Goal: Task Accomplishment & Management: Manage account settings

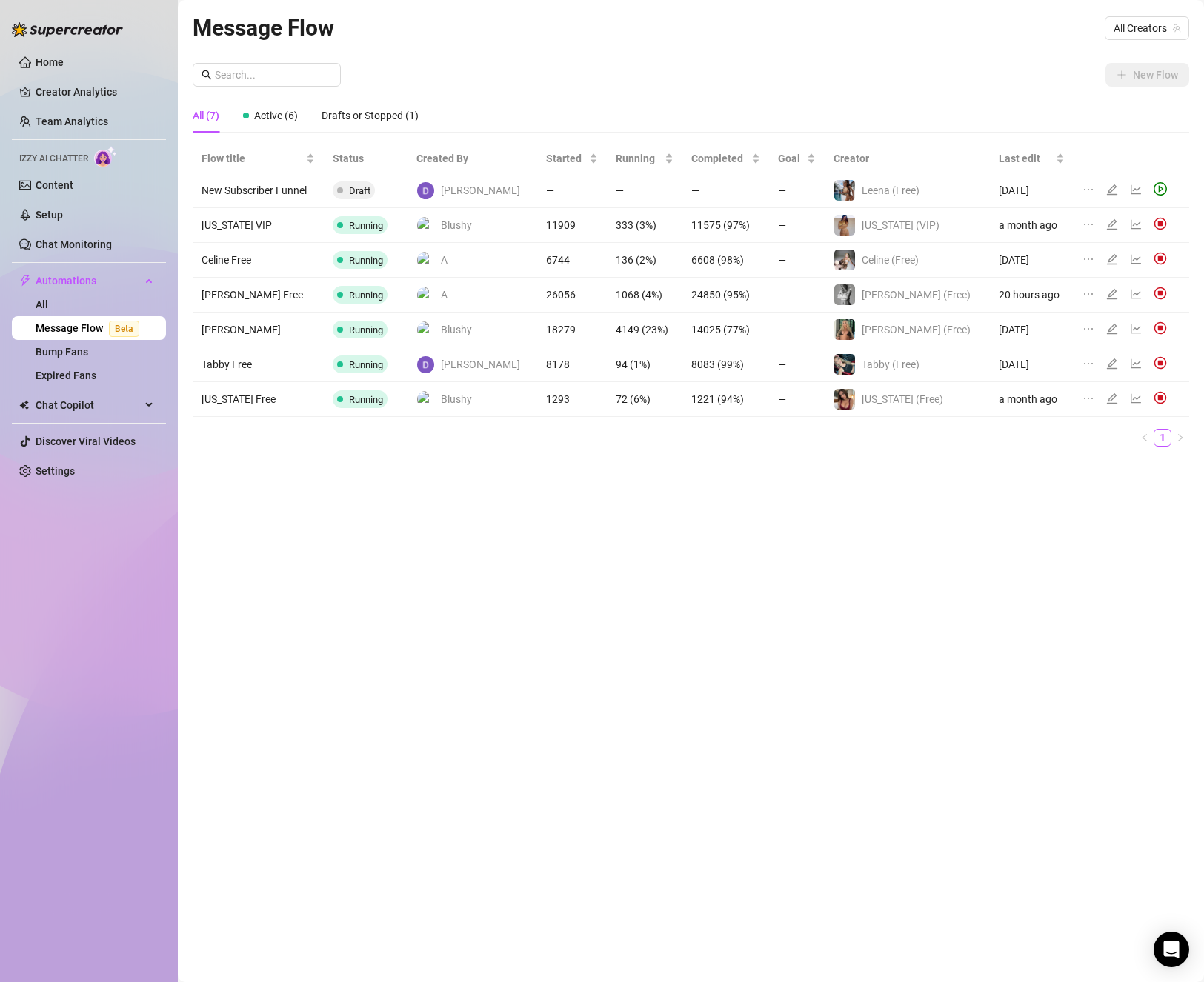
click at [866, 691] on div "Message Flow All Creators New Flow All (7) Active (6) Drafts or Stopped (1) Flo…" at bounding box center [691, 474] width 997 height 927
click at [75, 469] on link "Settings" at bounding box center [55, 471] width 39 height 12
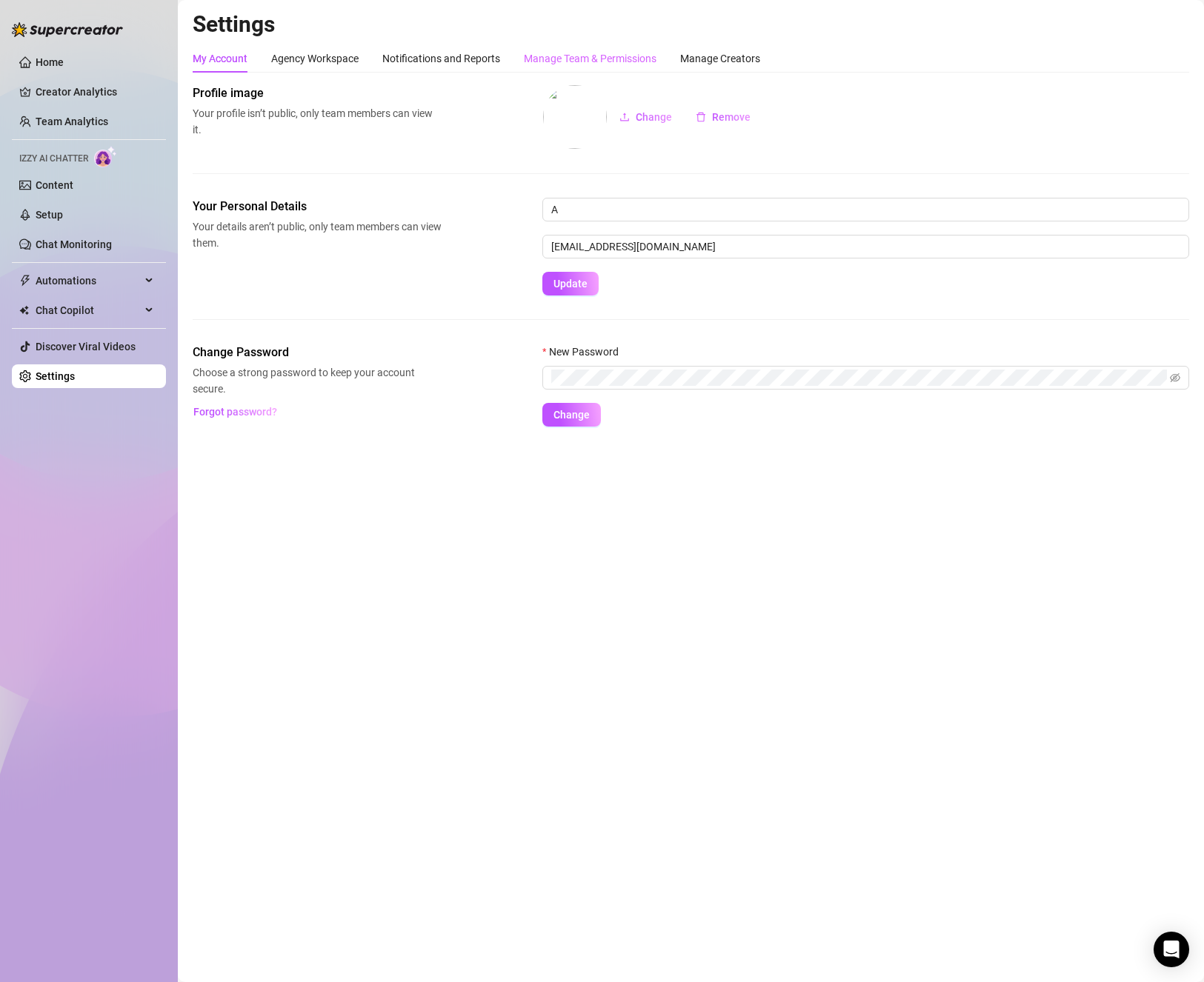
click at [632, 49] on div "Manage Team & Permissions" at bounding box center [590, 58] width 133 height 28
click at [582, 61] on div "Manage Team & Permissions" at bounding box center [590, 59] width 133 height 17
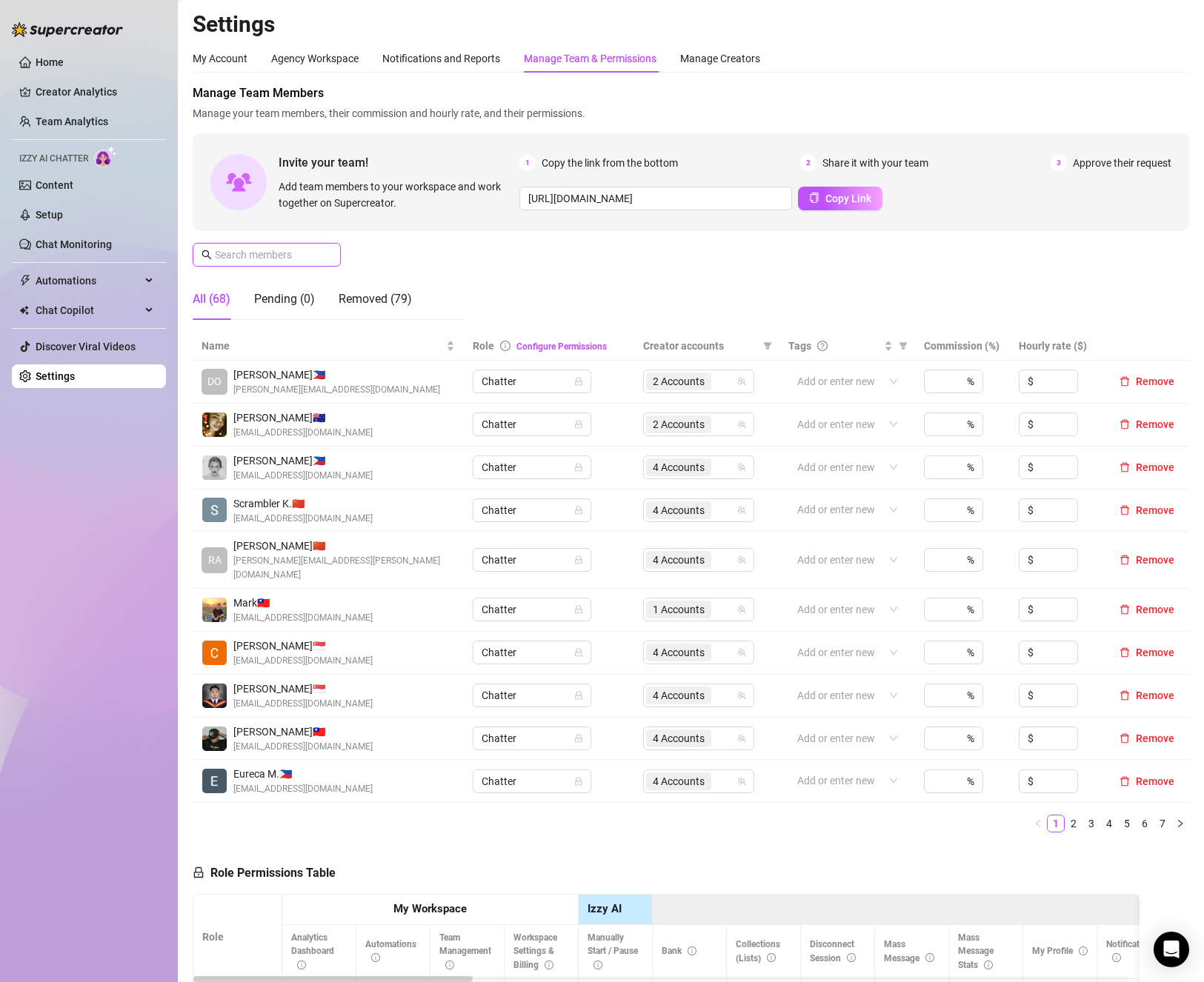
click at [245, 251] on input "text" at bounding box center [267, 255] width 105 height 17
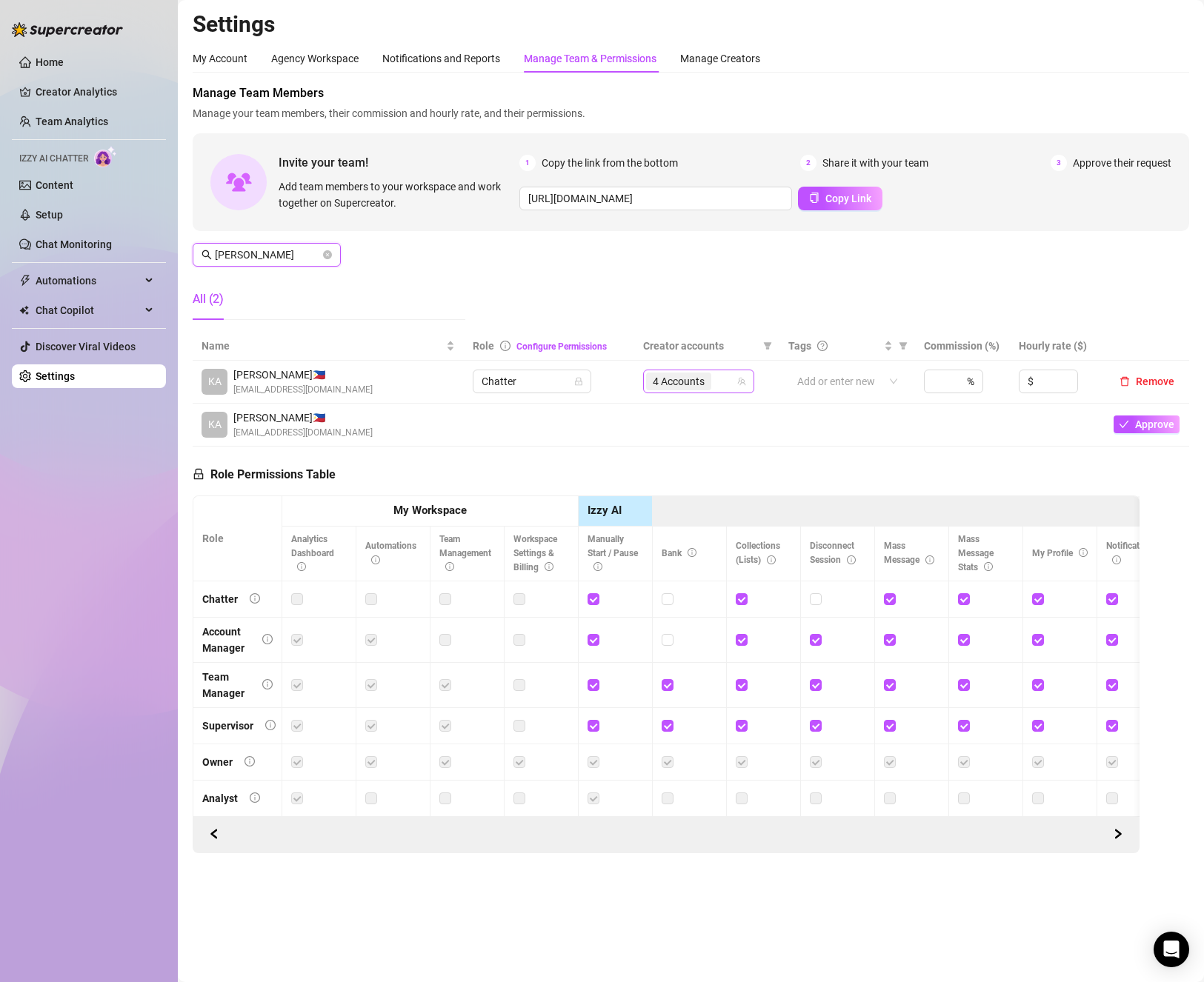
click at [696, 378] on span "4 Accounts" at bounding box center [678, 382] width 52 height 17
type input "[PERSON_NAME]"
click at [684, 405] on div "MJaee (VIP) (@mjaeethebrat)" at bounding box center [728, 401] width 150 height 28
click at [671, 377] on span "5 Accounts" at bounding box center [678, 382] width 52 height 17
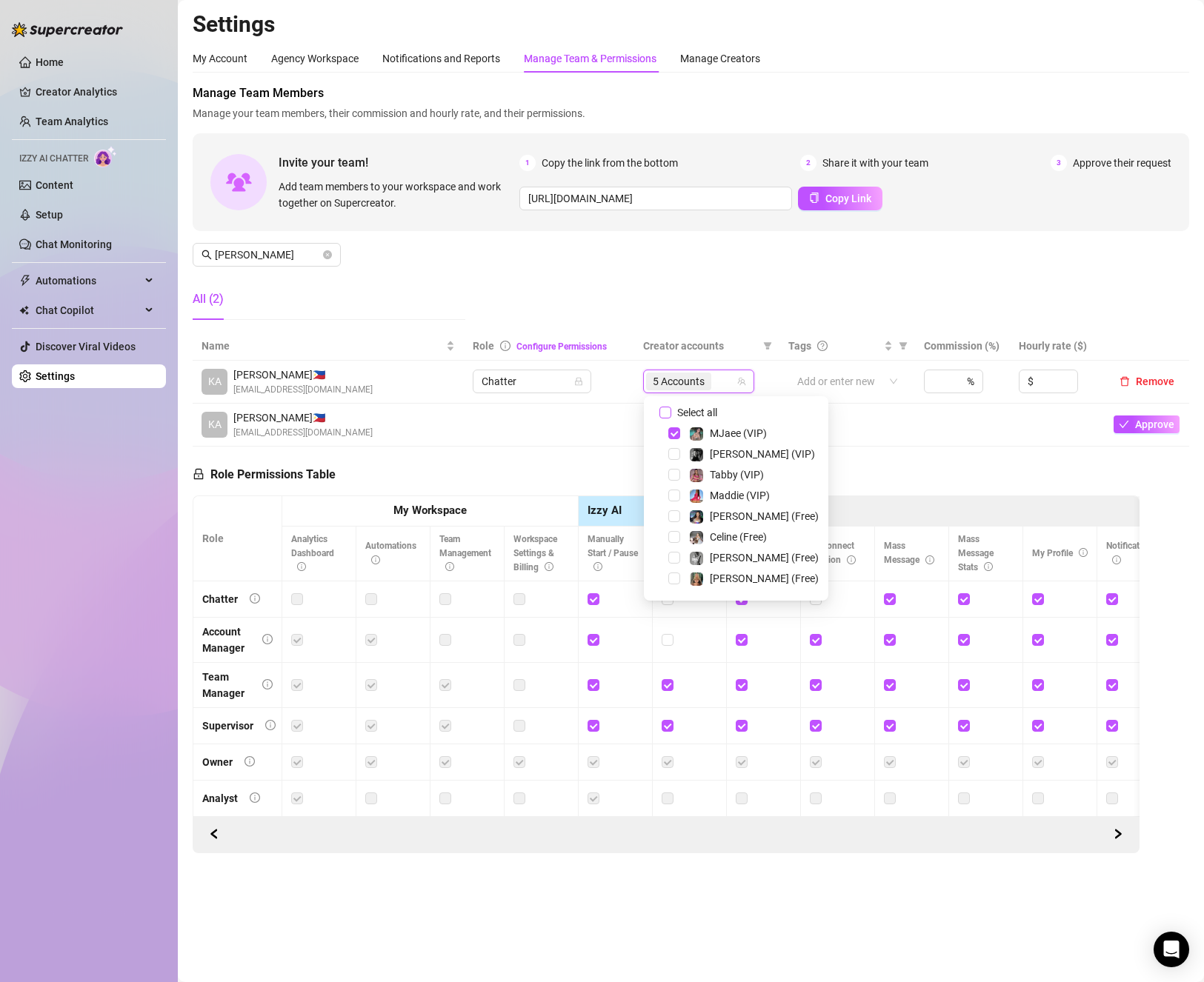
click at [669, 405] on label "Select all" at bounding box center [691, 413] width 64 height 17
click at [669, 407] on input "Select all" at bounding box center [665, 413] width 12 height 12
click at [669, 405] on label "Select all" at bounding box center [691, 413] width 64 height 17
click at [669, 407] on input "Select all" at bounding box center [665, 413] width 12 height 12
checkbox input "false"
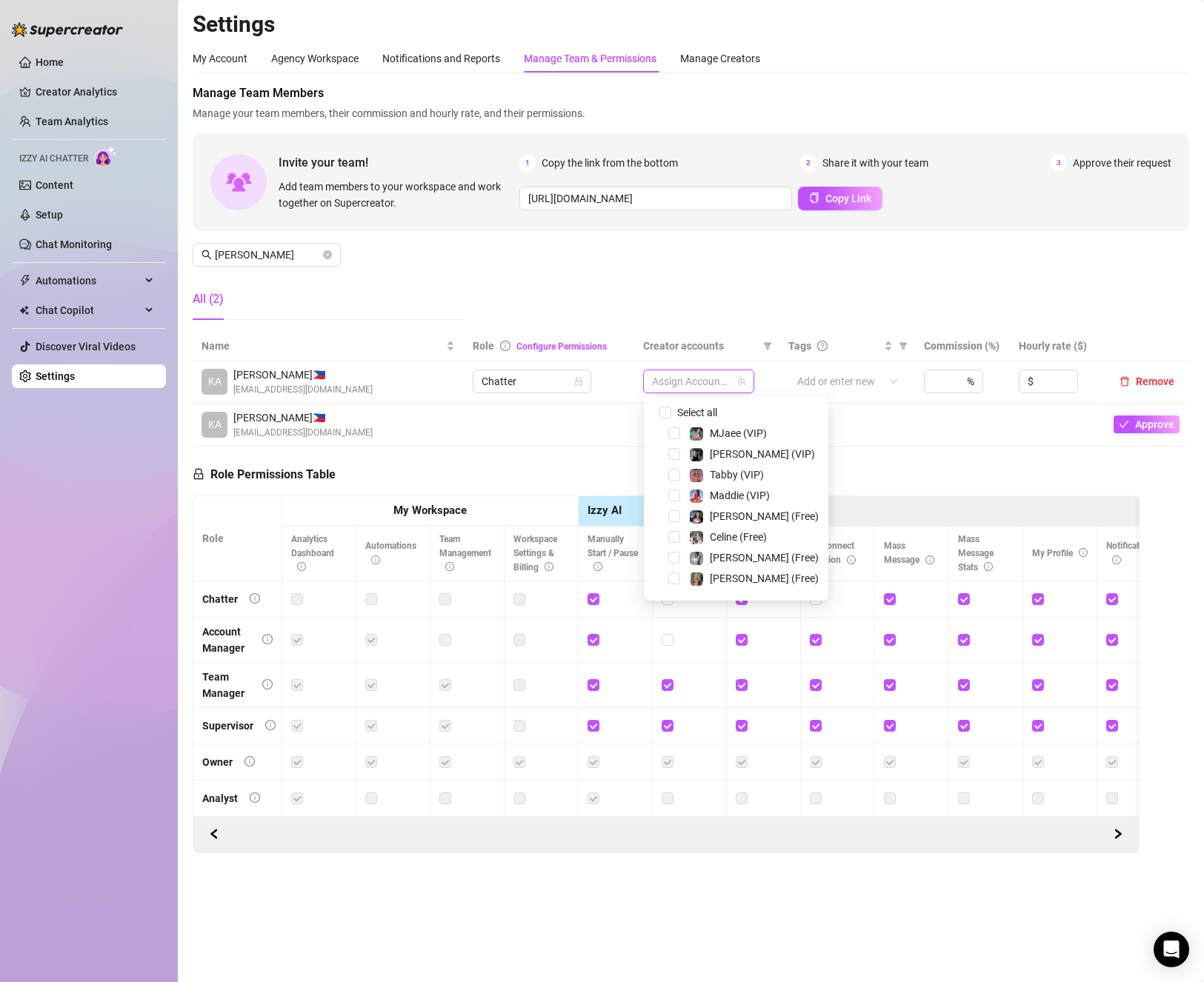
scroll to position [74, 0]
click at [676, 526] on span "Select tree node" at bounding box center [674, 525] width 12 height 12
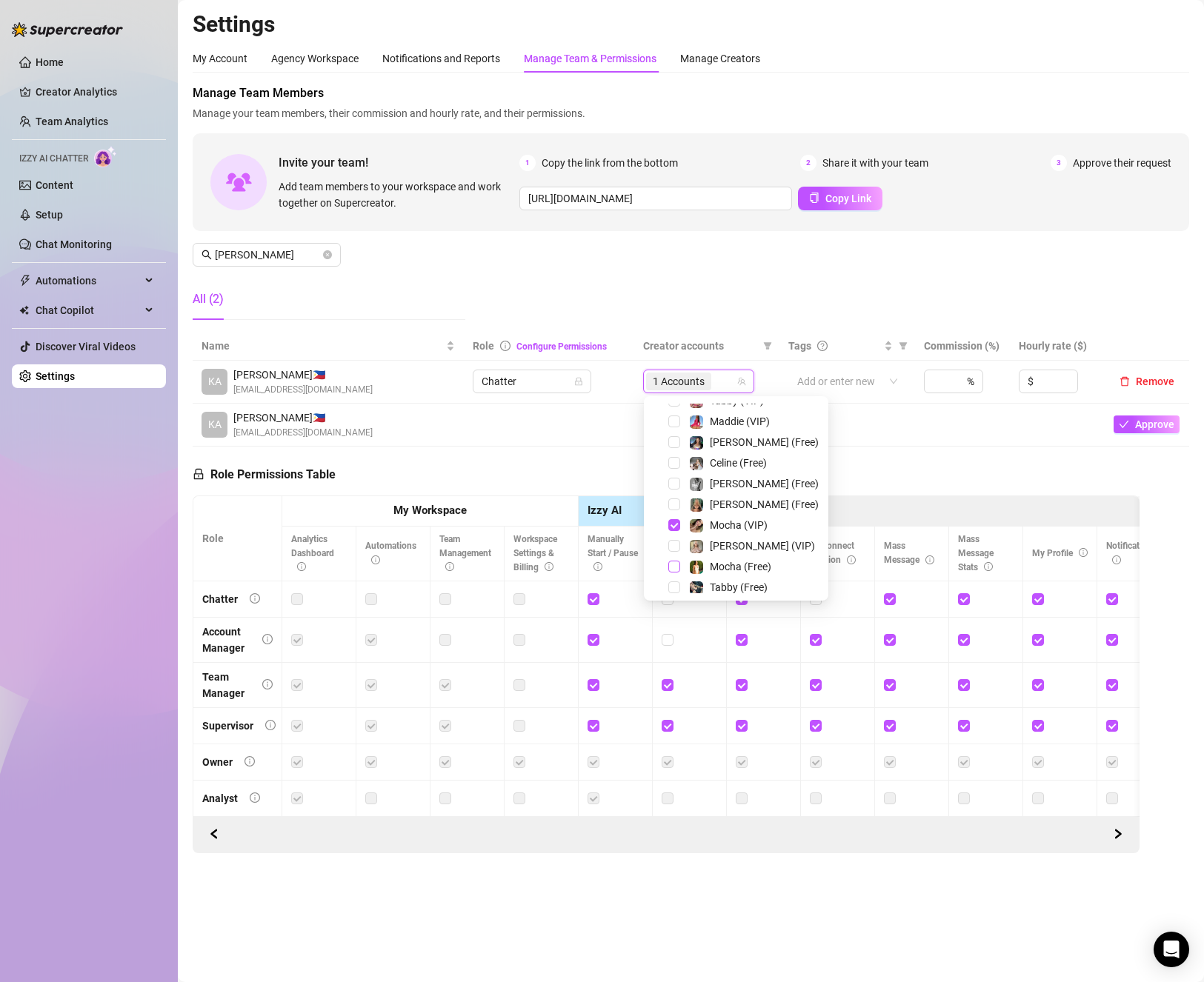
click at [668, 563] on span "Select tree node" at bounding box center [674, 566] width 12 height 12
click at [671, 554] on div "[PERSON_NAME] (Free)" at bounding box center [735, 561] width 177 height 18
click at [678, 563] on span "Select tree node" at bounding box center [674, 561] width 12 height 12
click at [677, 523] on span "Select tree node" at bounding box center [674, 519] width 12 height 12
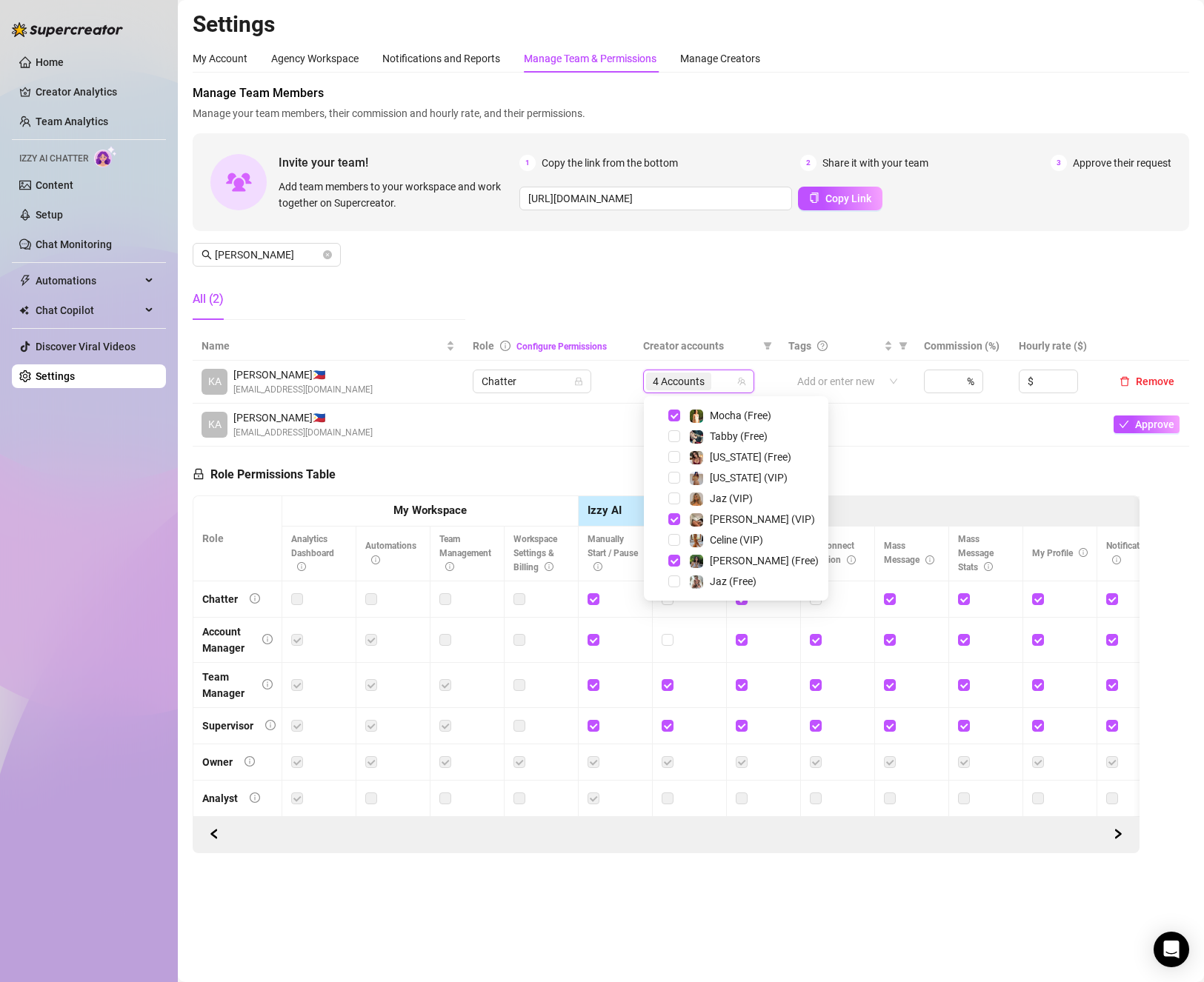
click at [445, 487] on div "Role Permissions Table Role My Workspace Izzy AI OnlyFans Side Menu OnlyFans Ch…" at bounding box center [666, 650] width 947 height 407
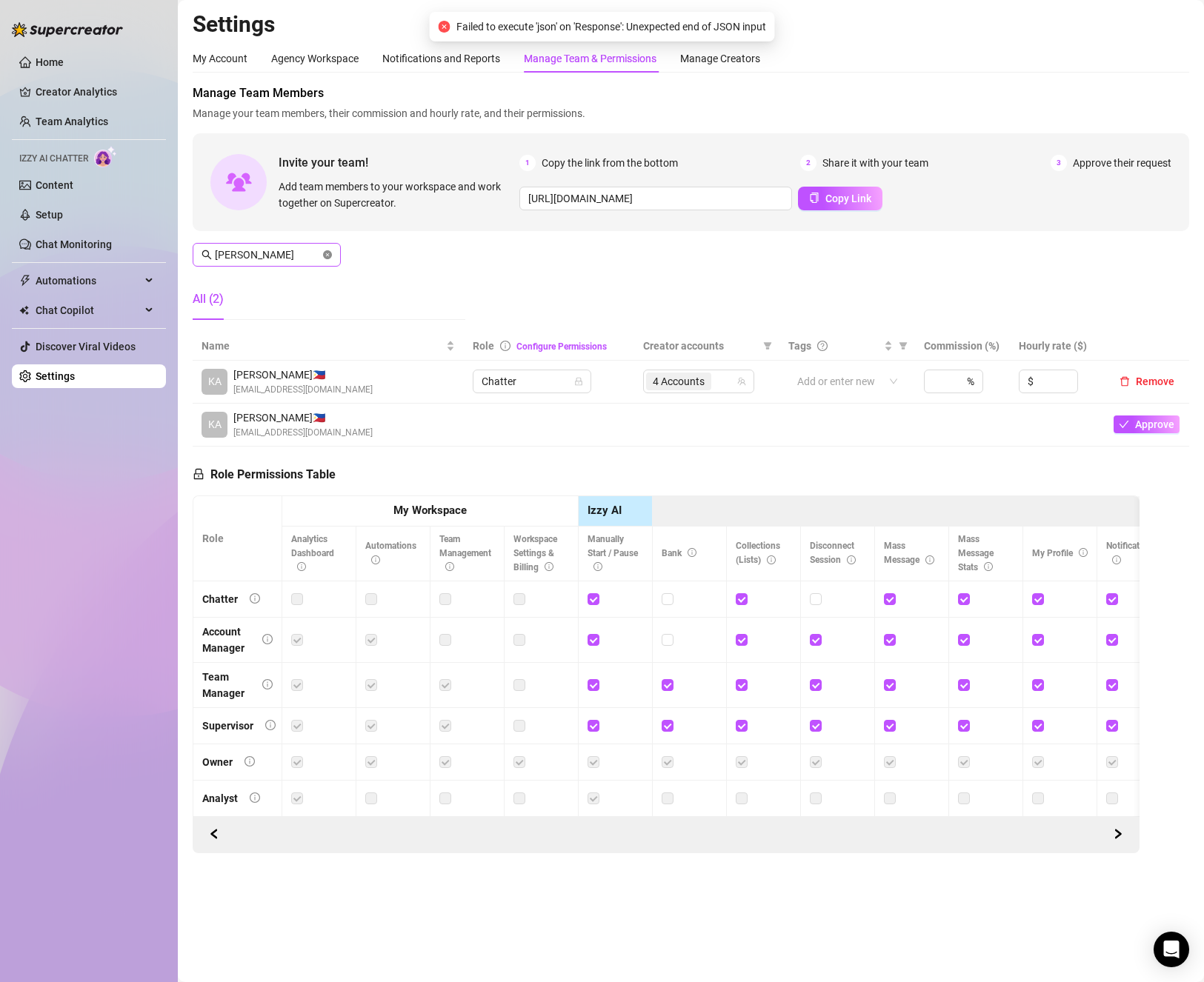
click at [330, 257] on icon "close-circle" at bounding box center [328, 255] width 9 height 9
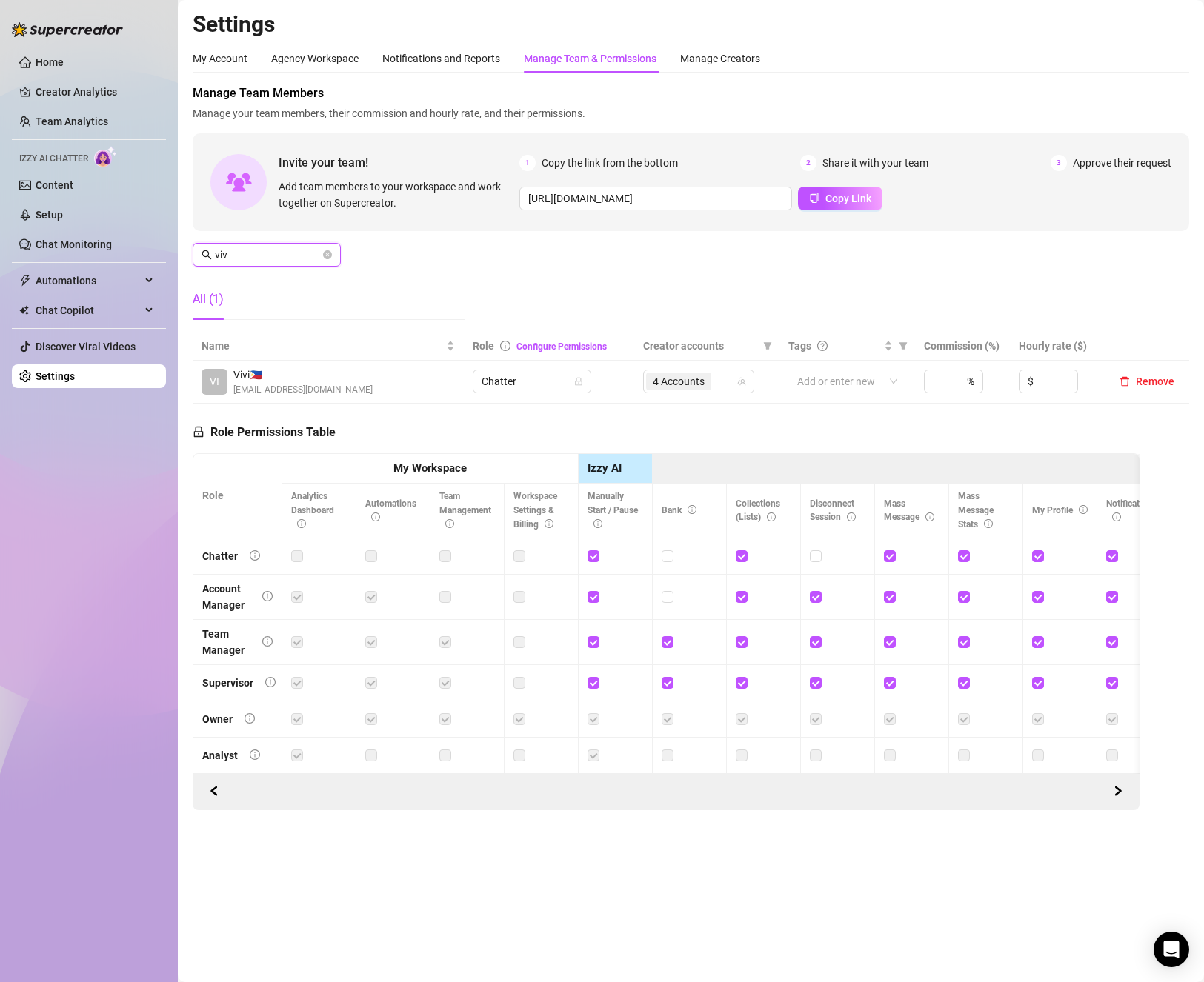
type input "viv"
click at [735, 379] on div "4 Accounts" at bounding box center [691, 382] width 90 height 21
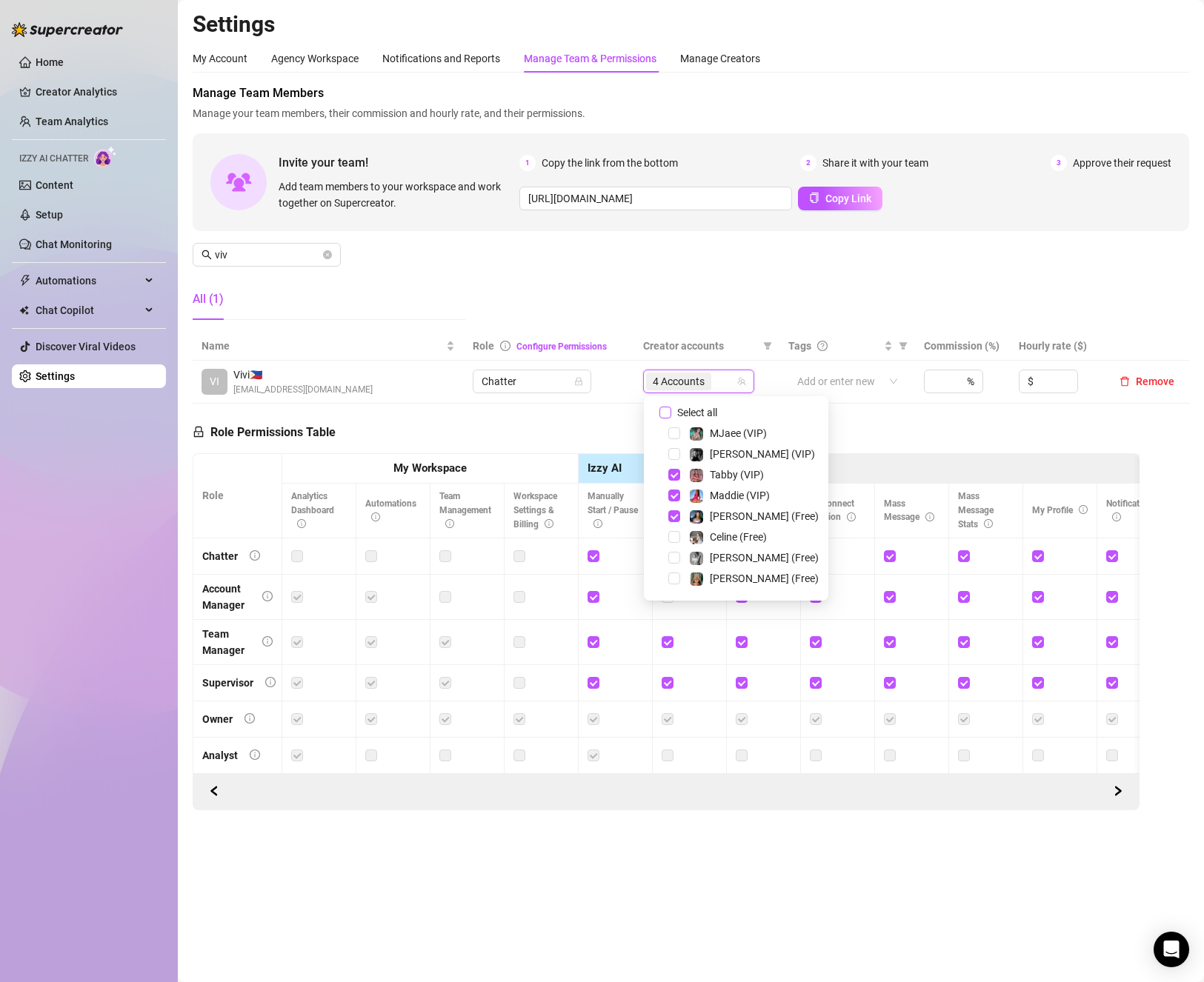
click at [661, 413] on input "Select all" at bounding box center [665, 413] width 12 height 12
checkbox input "false"
click at [677, 499] on span "Select tree node" at bounding box center [674, 496] width 12 height 12
click at [677, 511] on span "Select tree node" at bounding box center [674, 517] width 12 height 12
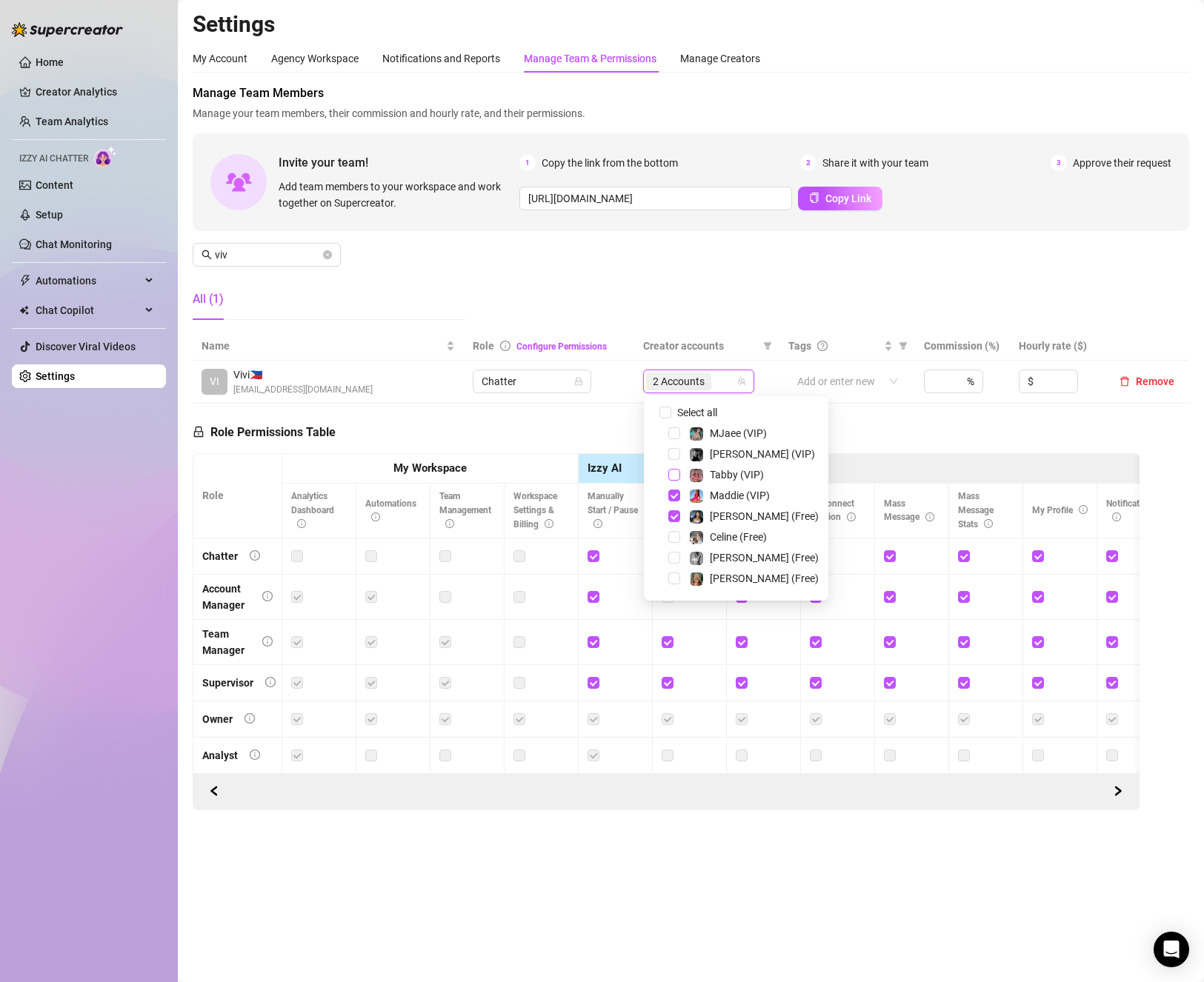
click at [670, 474] on span "Select tree node" at bounding box center [674, 474] width 12 height 12
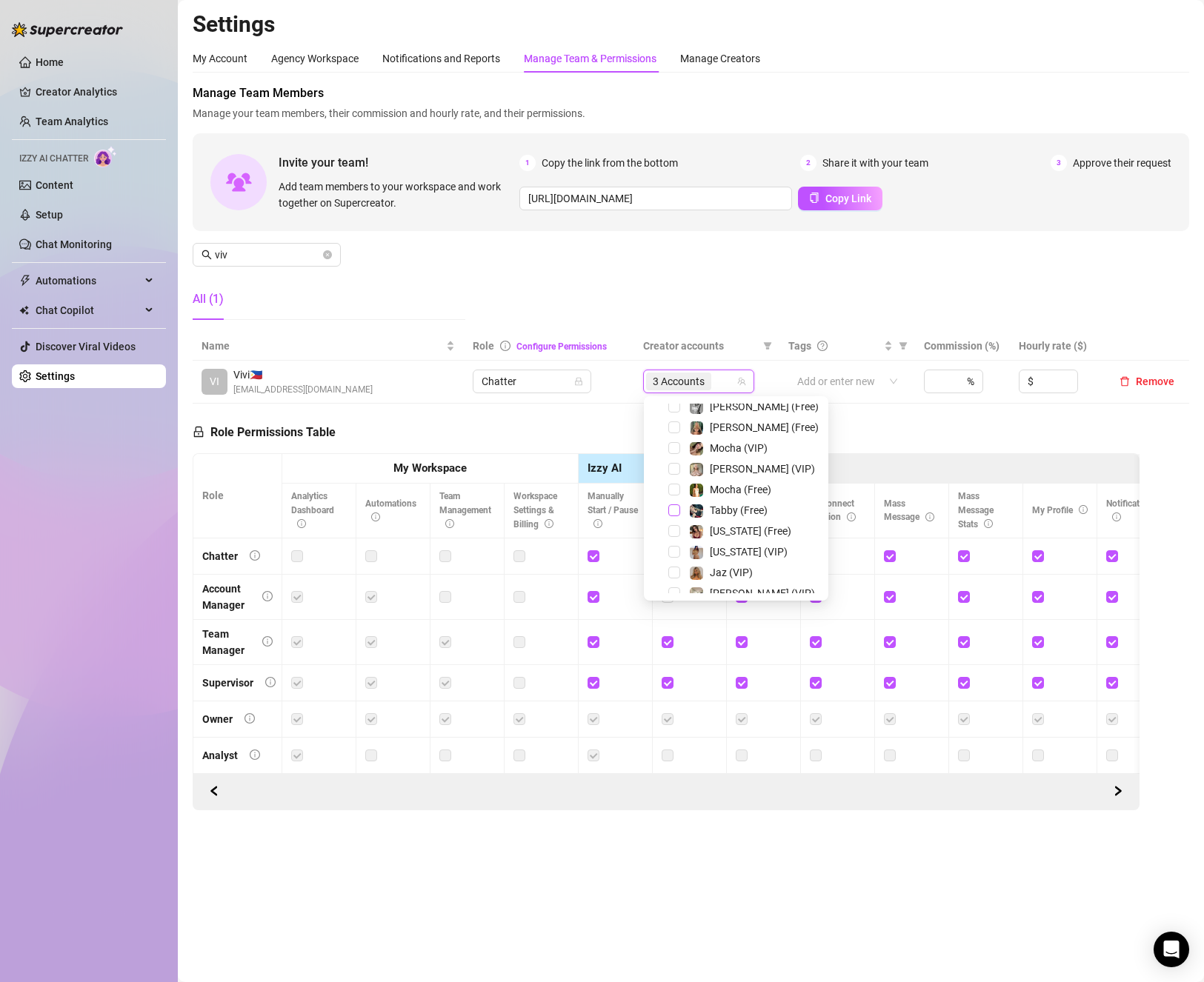
click at [674, 511] on span "Select tree node" at bounding box center [674, 511] width 12 height 12
click at [501, 429] on div "Role Permissions Table Role My Workspace Izzy AI OnlyFans Side Menu OnlyFans Ch…" at bounding box center [666, 607] width 947 height 407
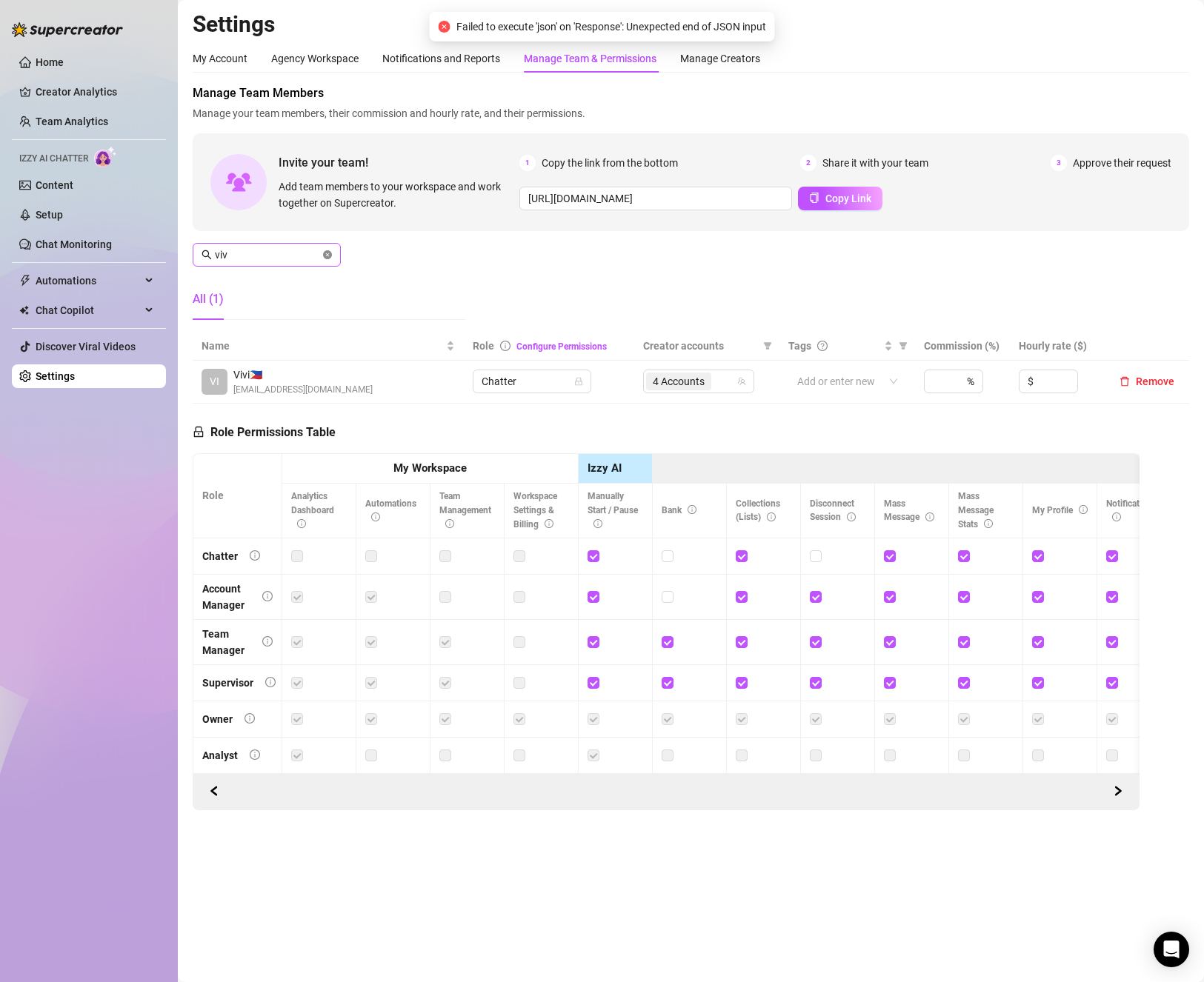
click at [327, 252] on icon "close-circle" at bounding box center [328, 255] width 9 height 9
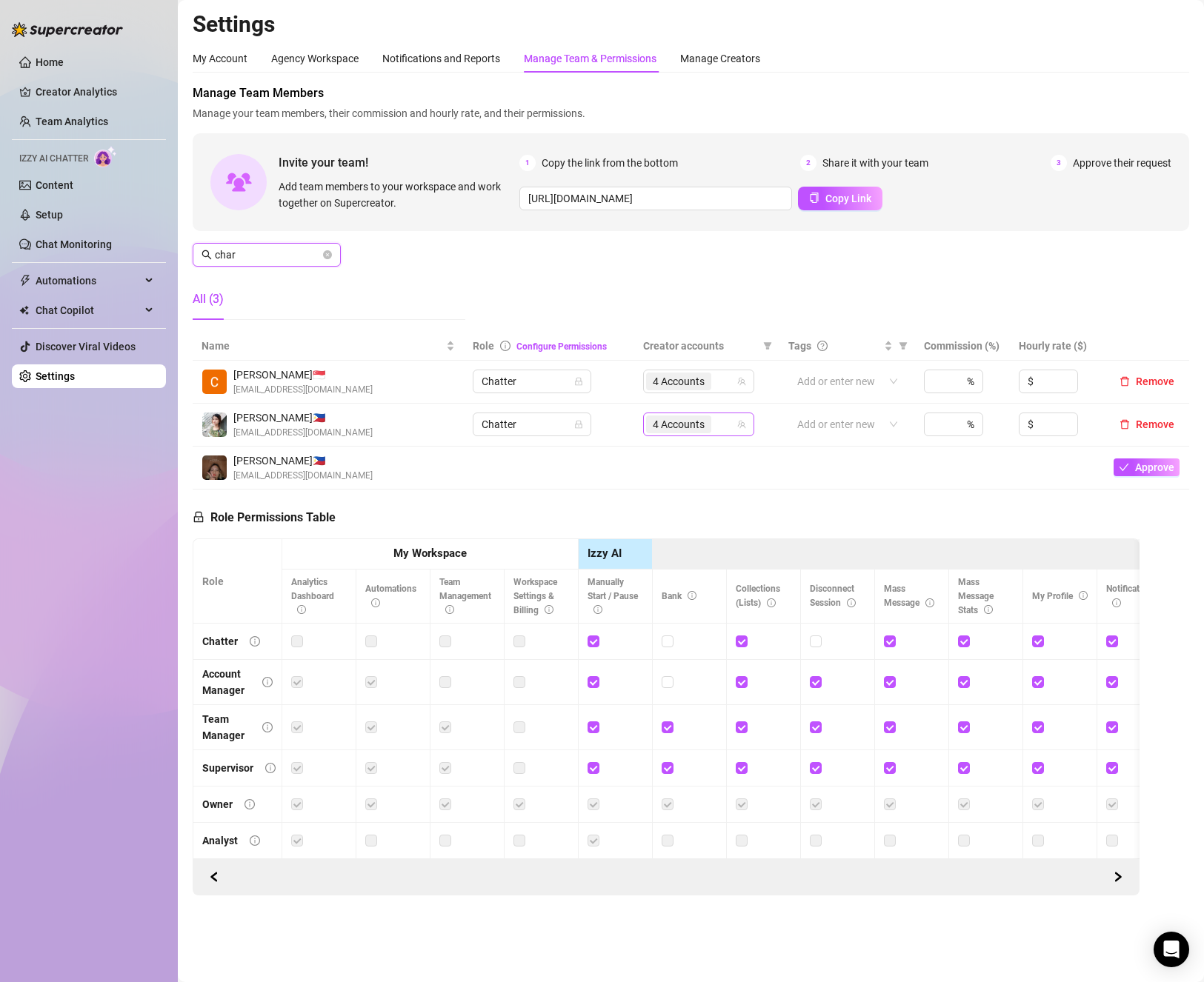
click at [727, 422] on div "4 Accounts" at bounding box center [691, 425] width 90 height 21
type input "char"
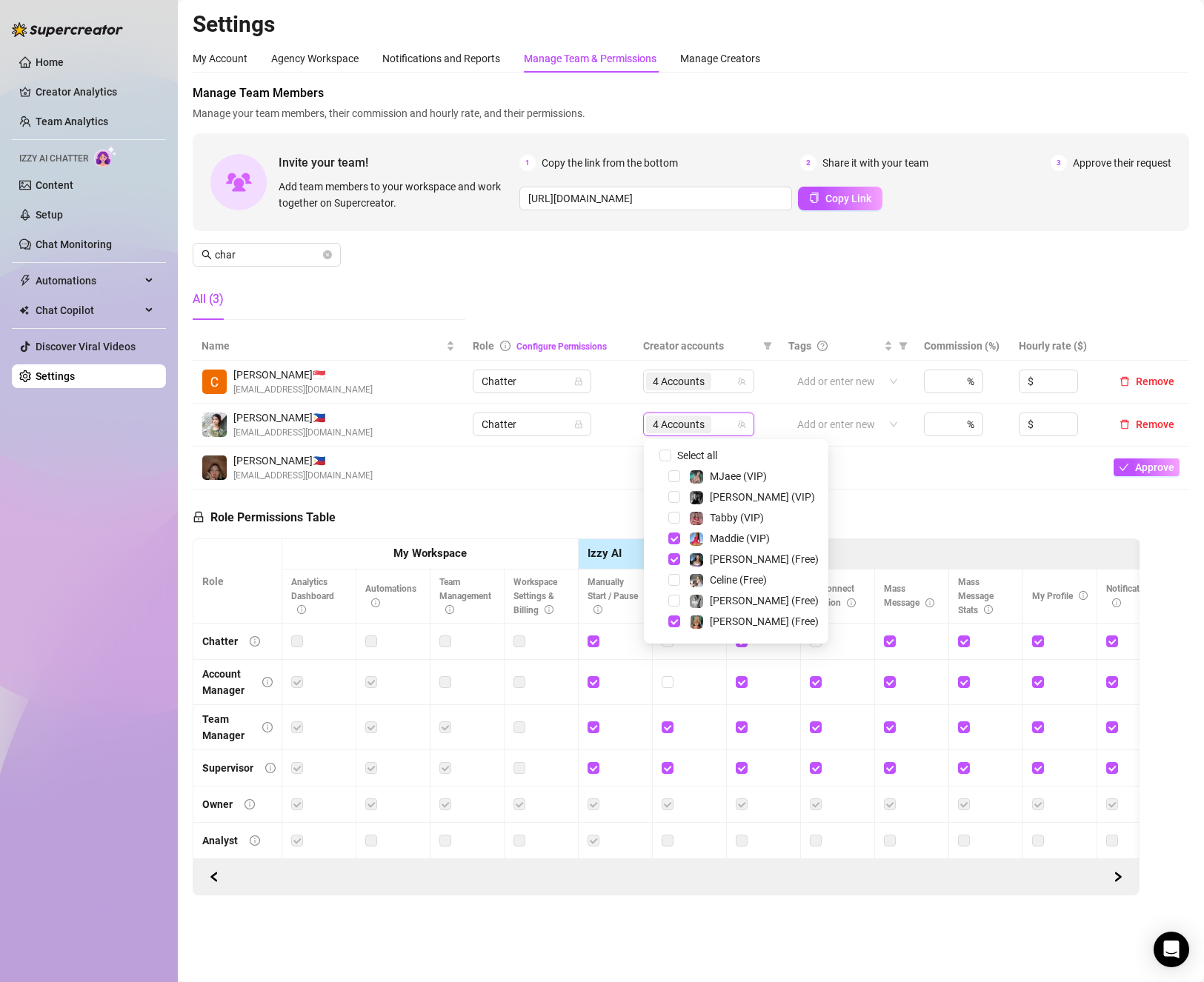
click at [673, 444] on div "Select all MJaee (VIP) [PERSON_NAME] (VIP) Tabby (VIP) [PERSON_NAME] (VIP) [PER…" at bounding box center [736, 541] width 185 height 204
click at [517, 505] on div "Role Permissions Table Role My Workspace Izzy AI OnlyFans Side Menu OnlyFans Ch…" at bounding box center [666, 693] width 947 height 407
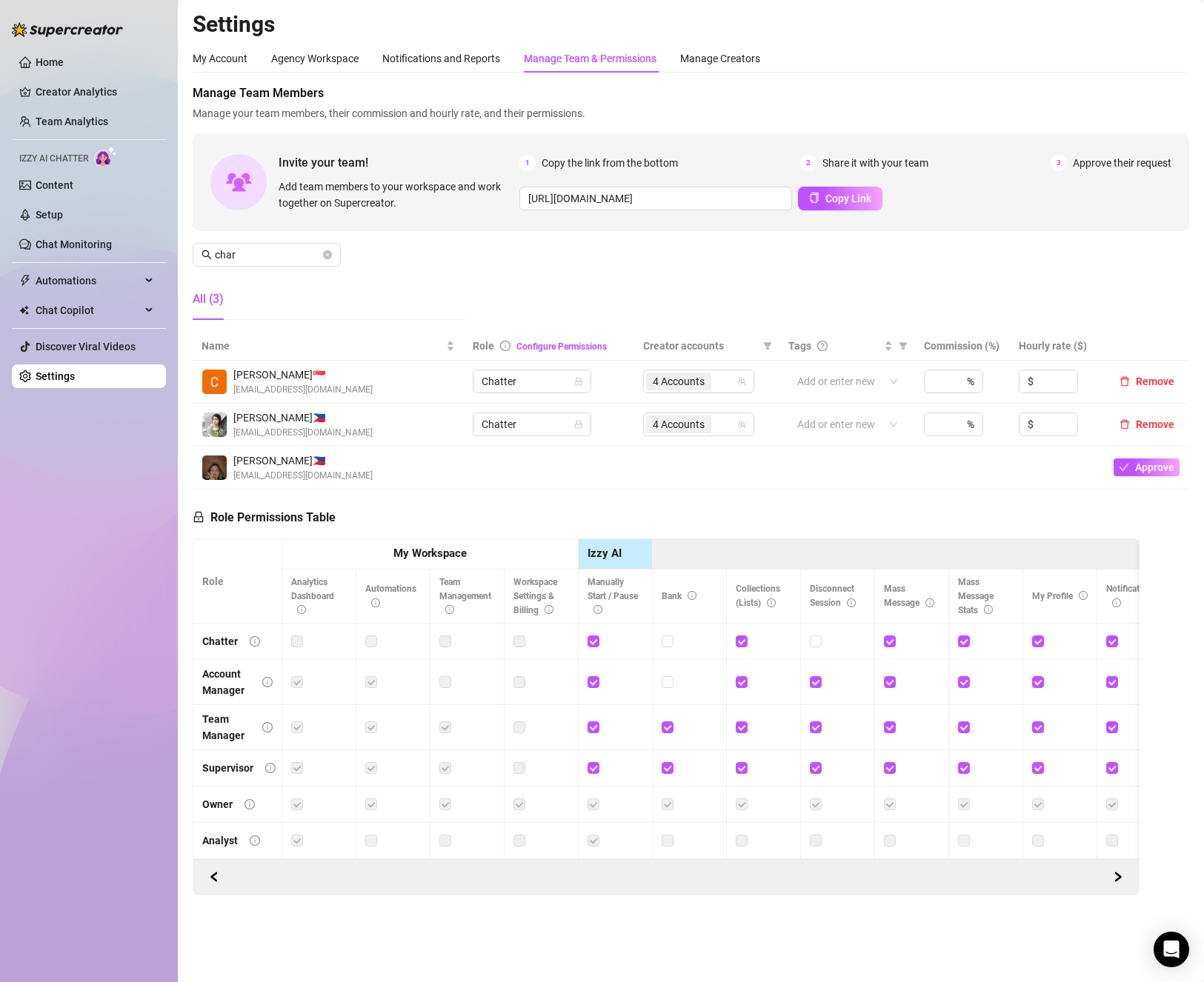
drag, startPoint x: 800, startPoint y: 466, endPoint x: 753, endPoint y: 362, distance: 114.1
click at [800, 459] on td at bounding box center [848, 468] width 136 height 43
